Goal: Transaction & Acquisition: Purchase product/service

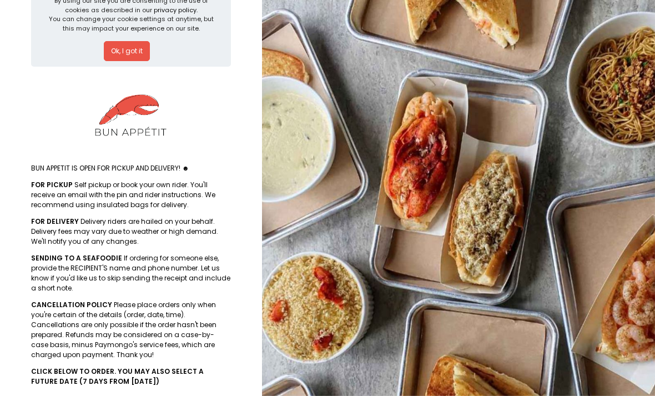
scroll to position [74, 0]
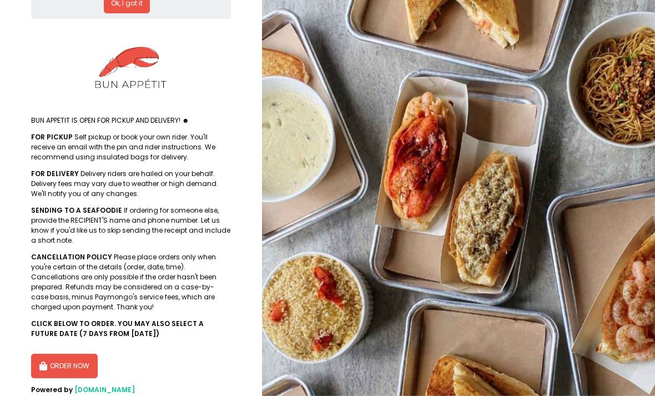
click at [68, 360] on button "ORDER NOW" at bounding box center [64, 365] width 67 height 24
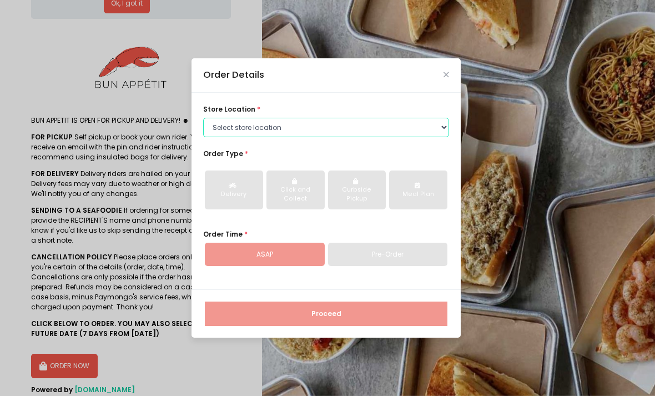
click at [362, 136] on select "Select store location BUN APPETIT - [GEOGRAPHIC_DATA], [GEOGRAPHIC_DATA] BUN AP…" at bounding box center [326, 128] width 246 height 20
select select "65af4e9b8590d2fbca7d6f13"
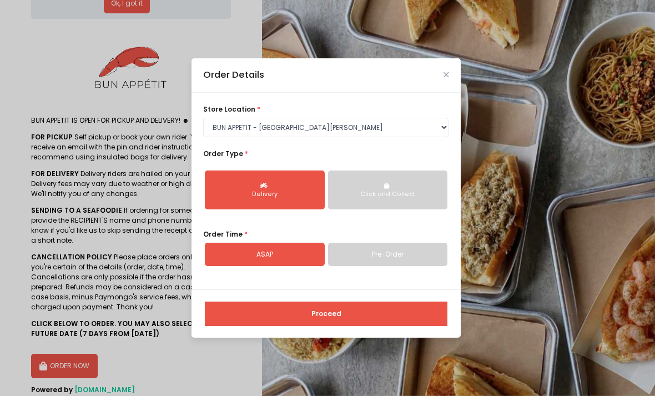
click at [416, 199] on div "Click and Collect" at bounding box center [387, 194] width 105 height 9
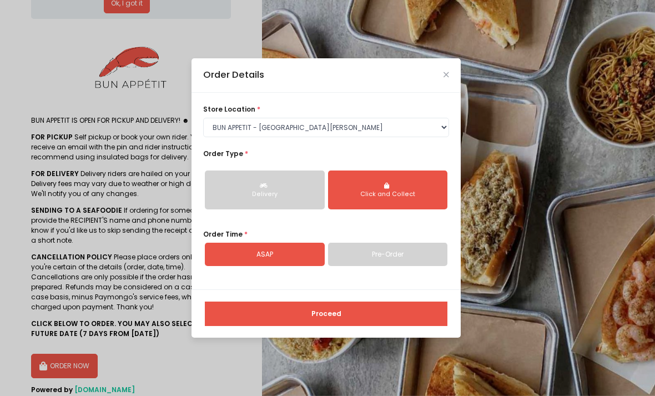
click at [297, 199] on div "Delivery" at bounding box center [264, 194] width 105 height 9
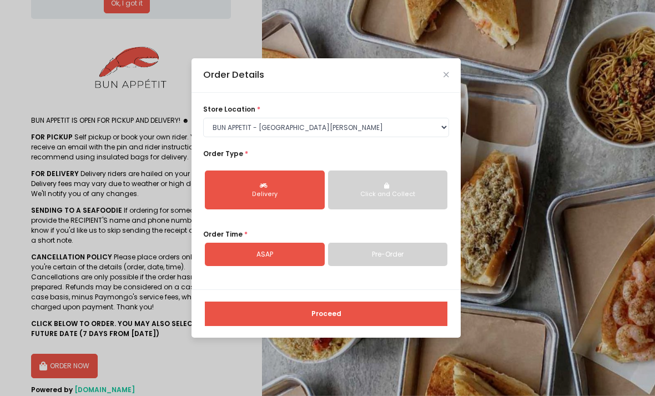
click at [238, 199] on div "Delivery" at bounding box center [264, 194] width 105 height 9
click at [414, 266] on link "Pre-Order" at bounding box center [388, 253] width 120 height 23
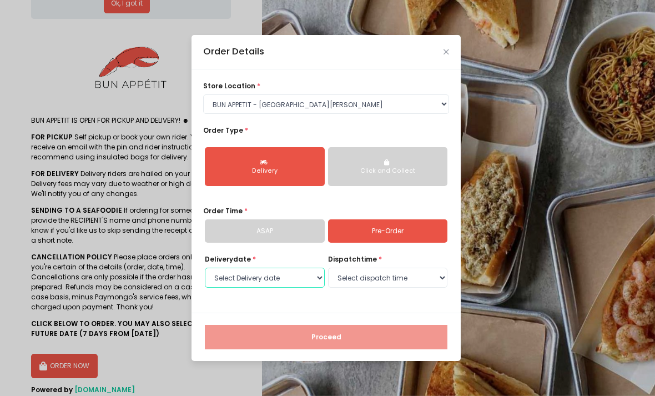
click at [238, 287] on select "Select Delivery date Saturday, Sep 6th Sunday, Sep 7th Monday, Sep 8th Tuesday,…" at bounding box center [265, 277] width 120 height 20
click at [243, 242] on link "ASAP" at bounding box center [265, 230] width 120 height 23
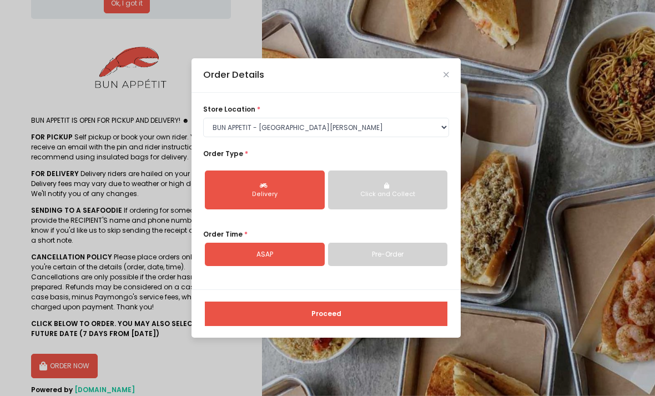
click at [410, 326] on button "Proceed" at bounding box center [326, 313] width 242 height 24
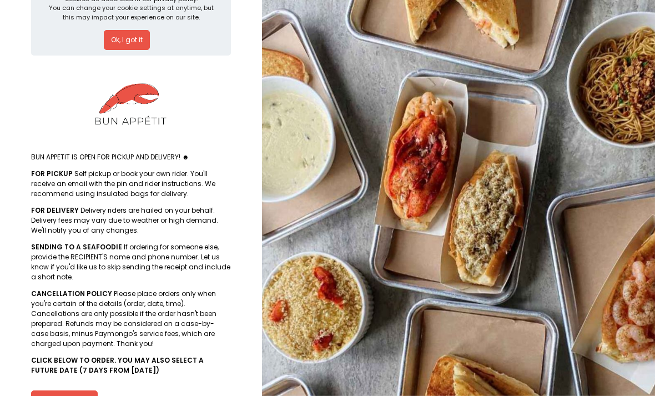
scroll to position [74, 0]
